Goal: Navigation & Orientation: Find specific page/section

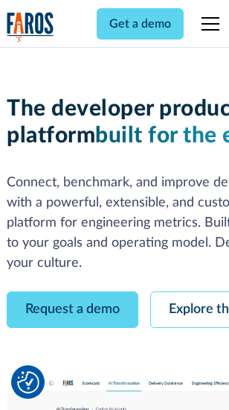
scroll to position [84, 0]
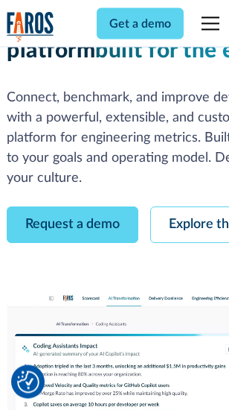
click at [73, 207] on link "Request a demo" at bounding box center [73, 225] width 132 height 37
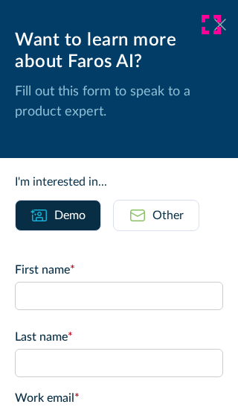
click at [215, 25] on icon at bounding box center [221, 24] width 12 height 11
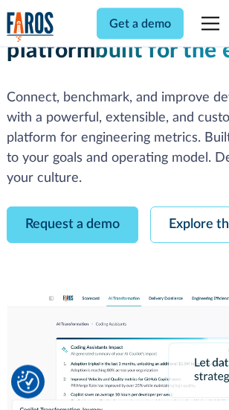
click at [194, 207] on link "Explore the platform" at bounding box center [230, 225] width 159 height 37
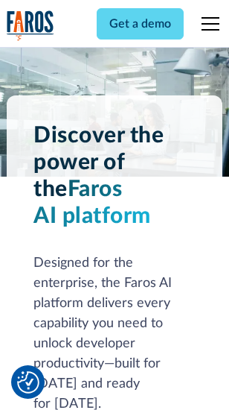
scroll to position [11350, 0]
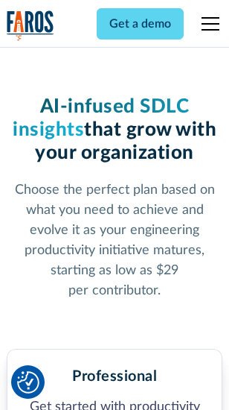
scroll to position [2362, 0]
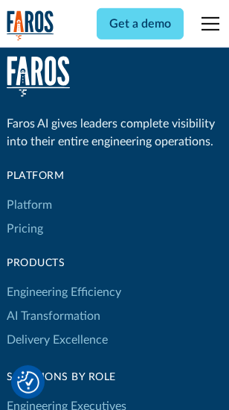
click at [29, 205] on link "Platform" at bounding box center [29, 205] width 45 height 24
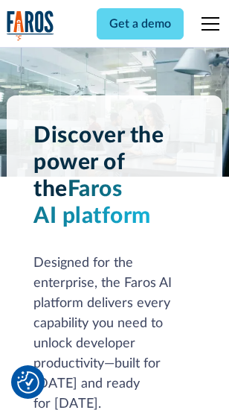
scroll to position [11829, 0]
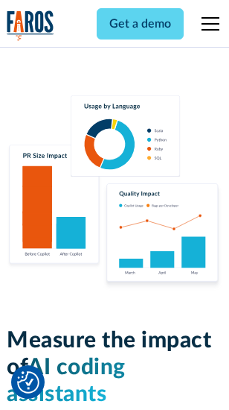
scroll to position [9302, 0]
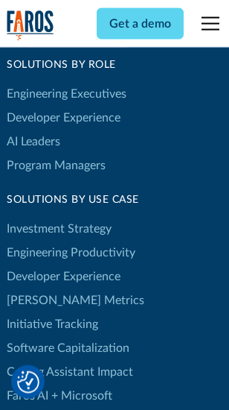
click at [45, 288] on link "[PERSON_NAME] Metrics" at bounding box center [76, 300] width 138 height 24
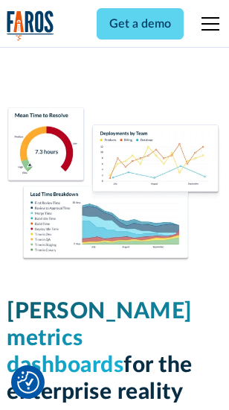
scroll to position [6597, 0]
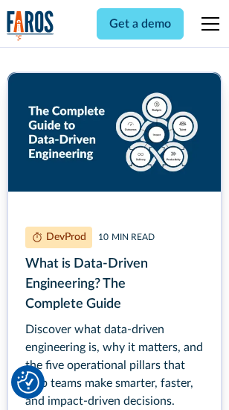
scroll to position [6769, 0]
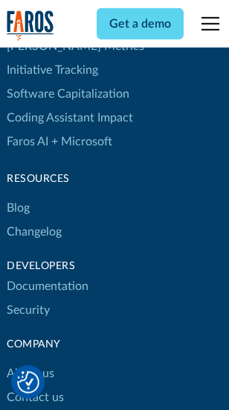
click at [34, 220] on link "Changelog" at bounding box center [34, 232] width 55 height 24
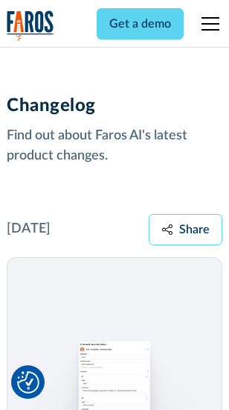
scroll to position [18271, 0]
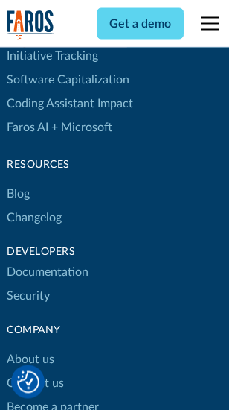
click at [30, 348] on link "About us" at bounding box center [31, 360] width 48 height 24
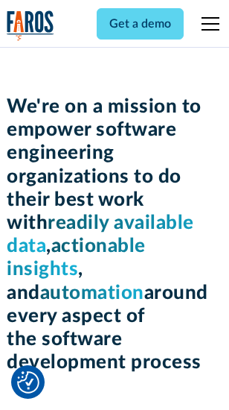
scroll to position [5153, 0]
